Goal: Find contact information: Find contact information

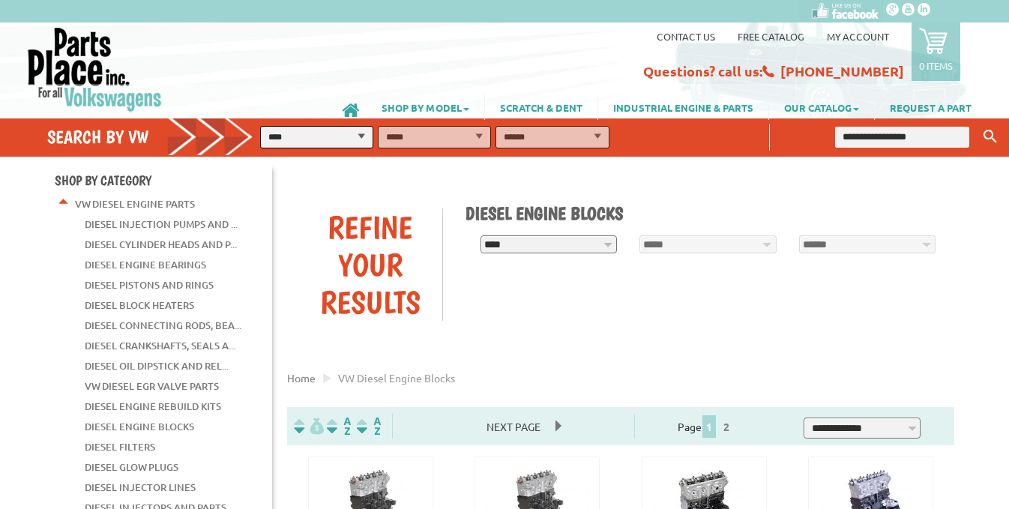
scroll to position [225, 0]
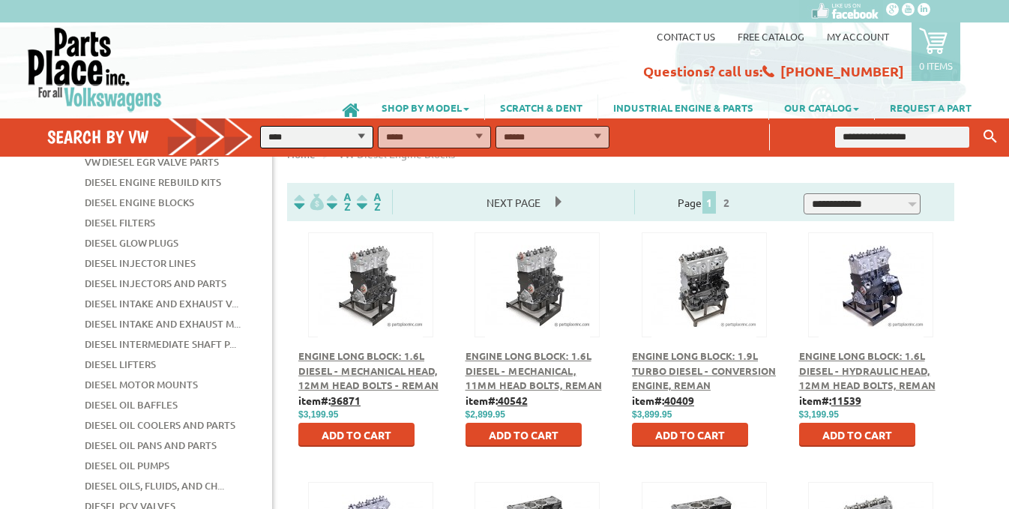
scroll to position [224, 0]
click at [685, 30] on link "Contact us" at bounding box center [686, 36] width 58 height 13
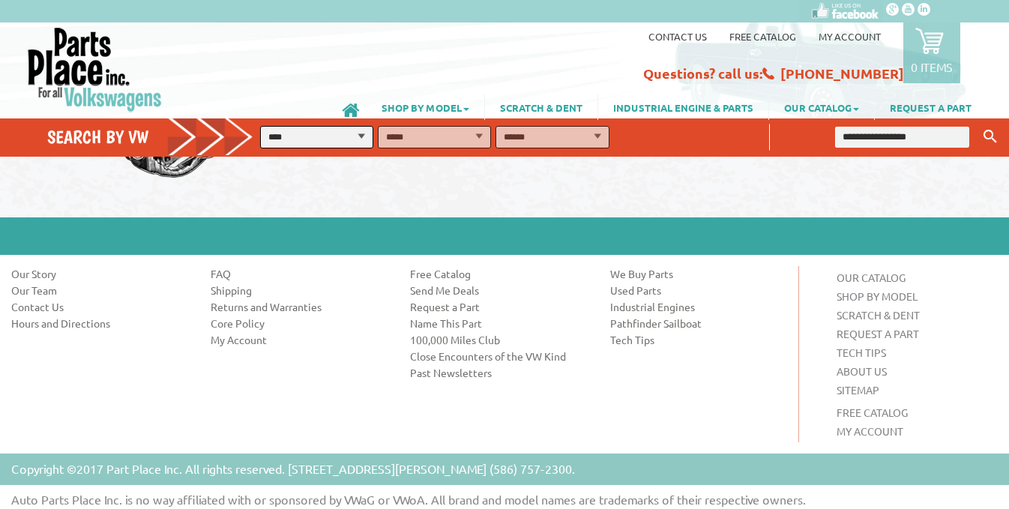
scroll to position [1106, 0]
